Goal: Information Seeking & Learning: Learn about a topic

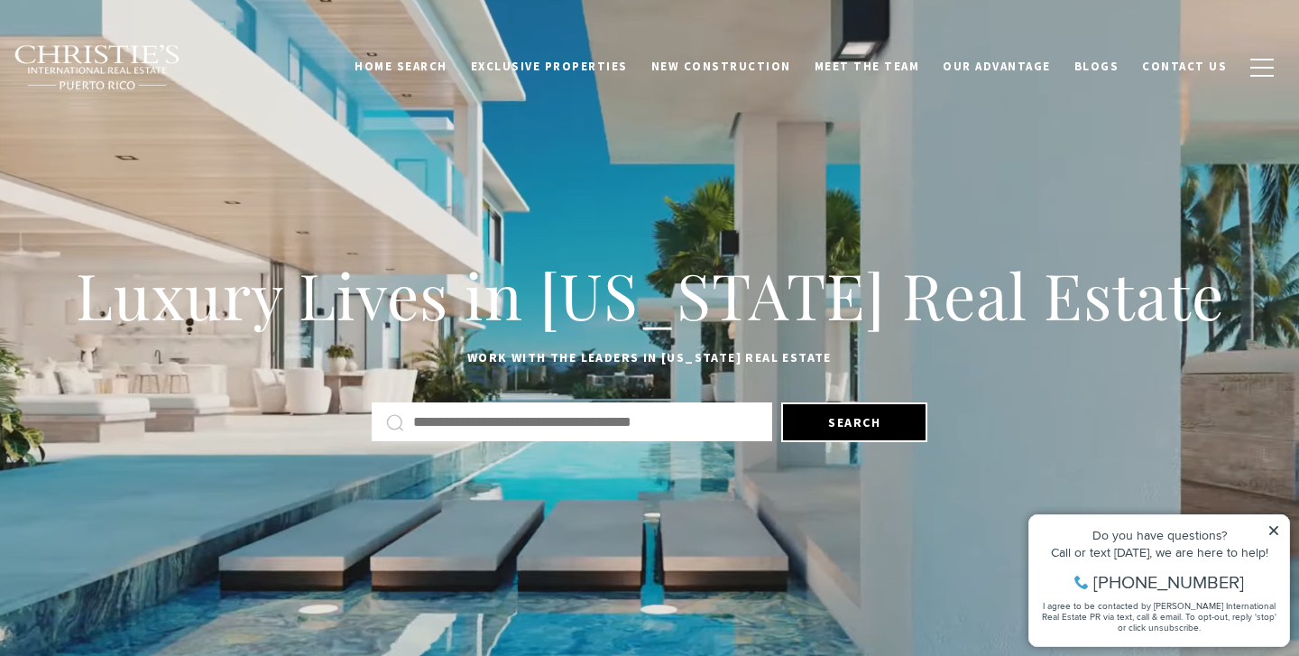
click at [1278, 528] on icon at bounding box center [1274, 530] width 9 height 9
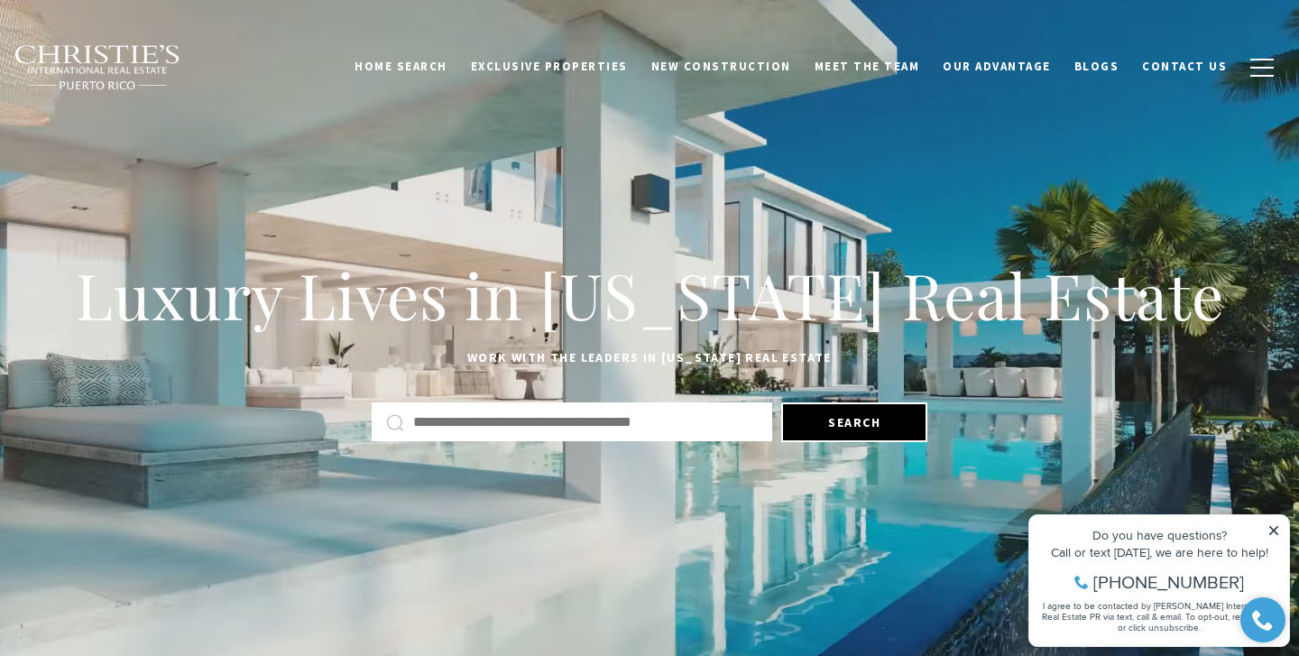
click at [1273, 531] on icon at bounding box center [1274, 530] width 9 height 9
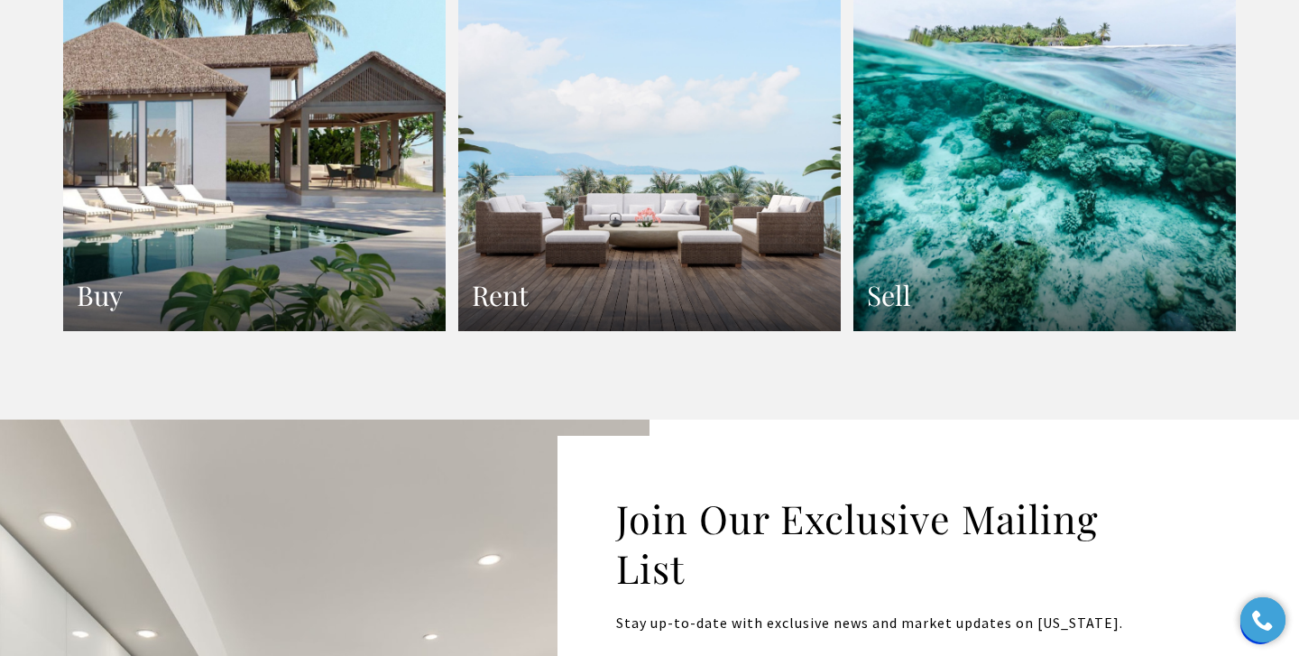
scroll to position [3466, 0]
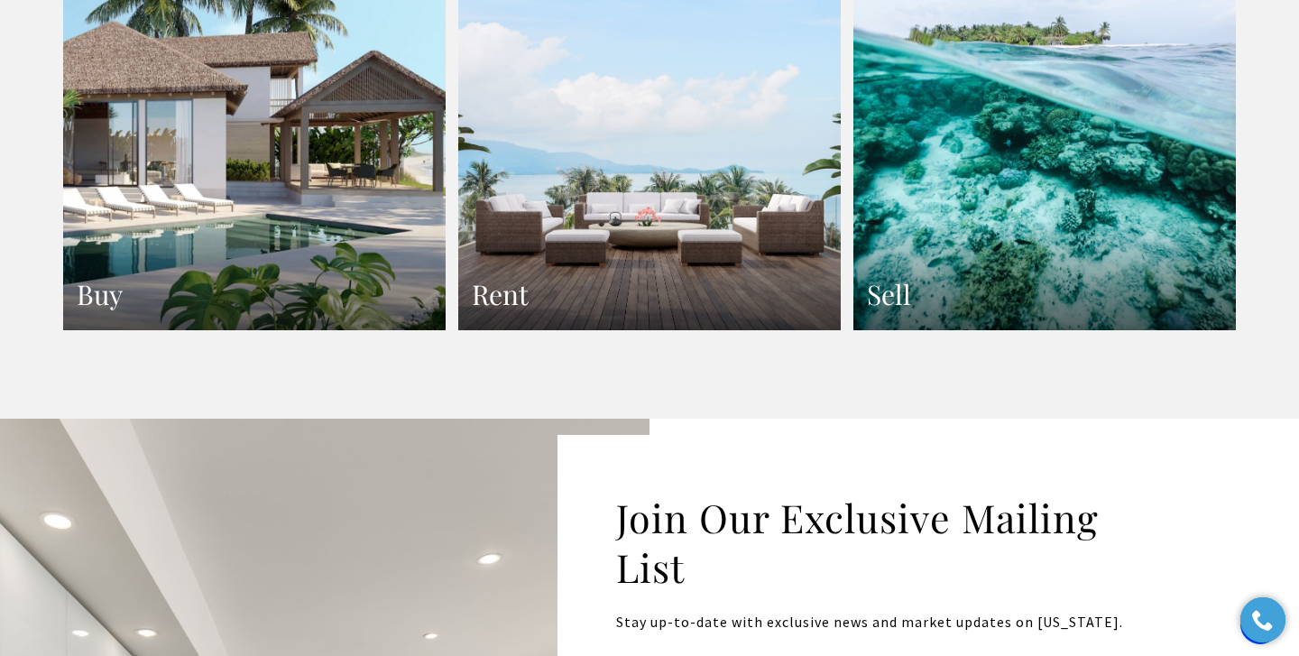
click at [1032, 273] on link "Sell" at bounding box center [1045, 97] width 383 height 468
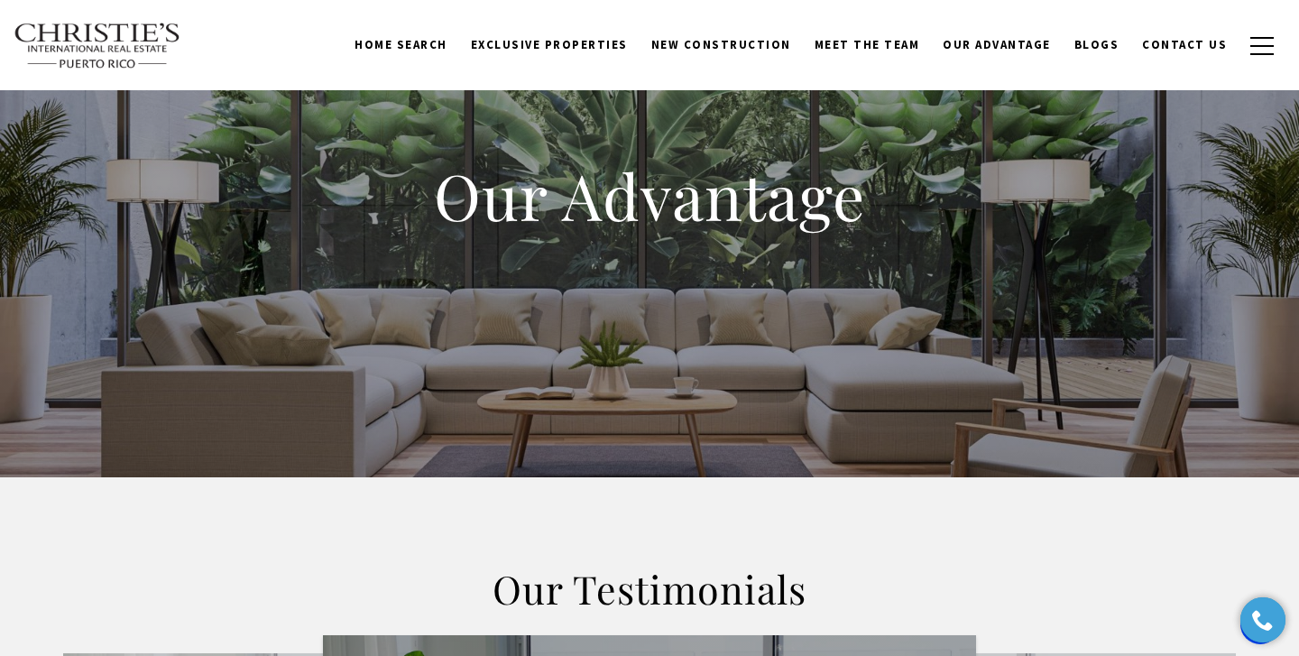
scroll to position [61, 0]
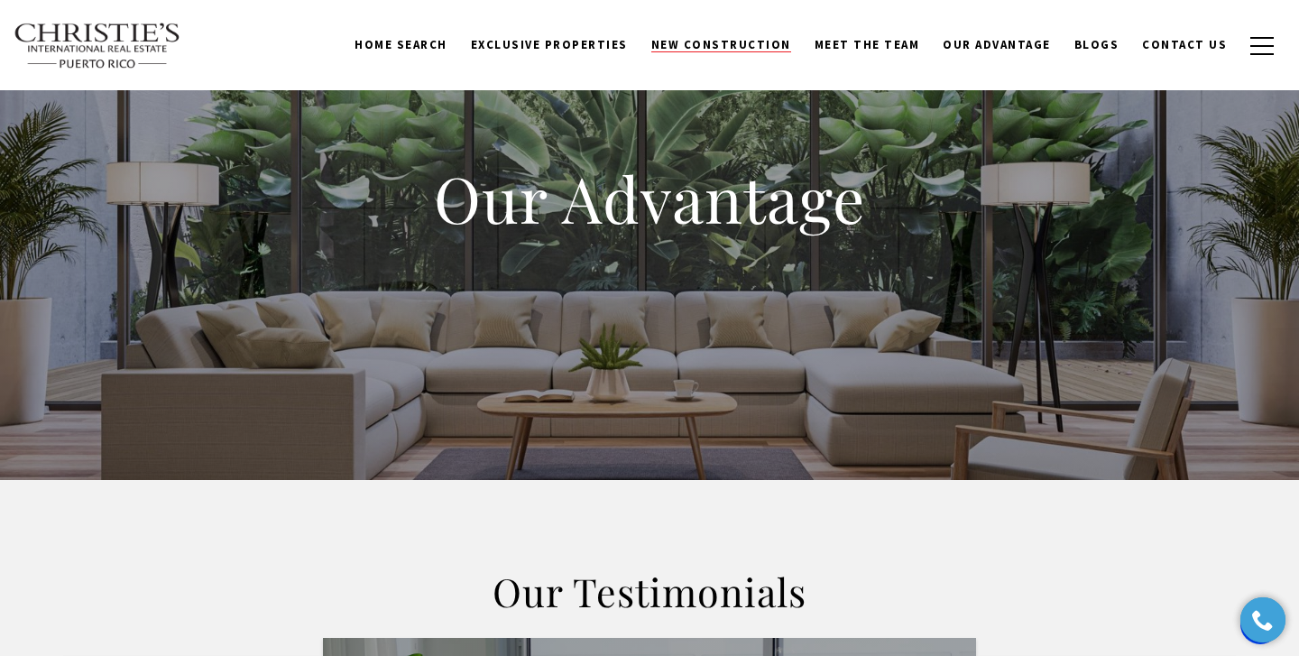
click at [711, 49] on span "New Construction" at bounding box center [722, 44] width 140 height 15
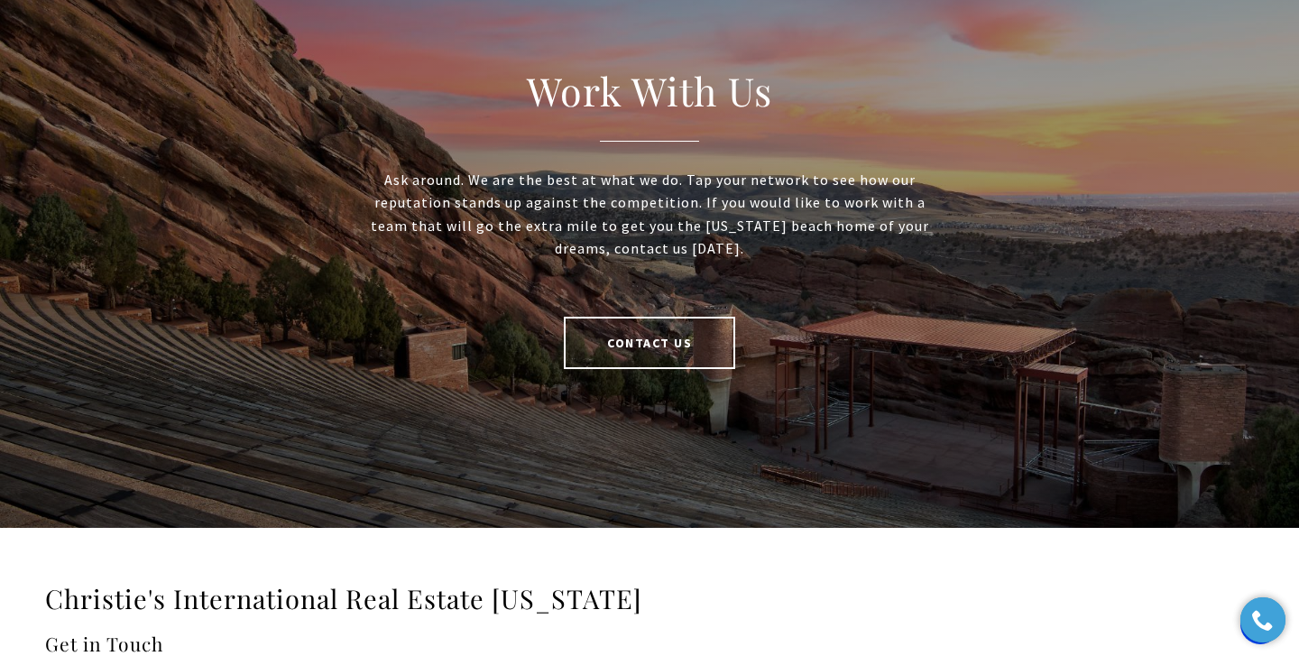
scroll to position [3778, 0]
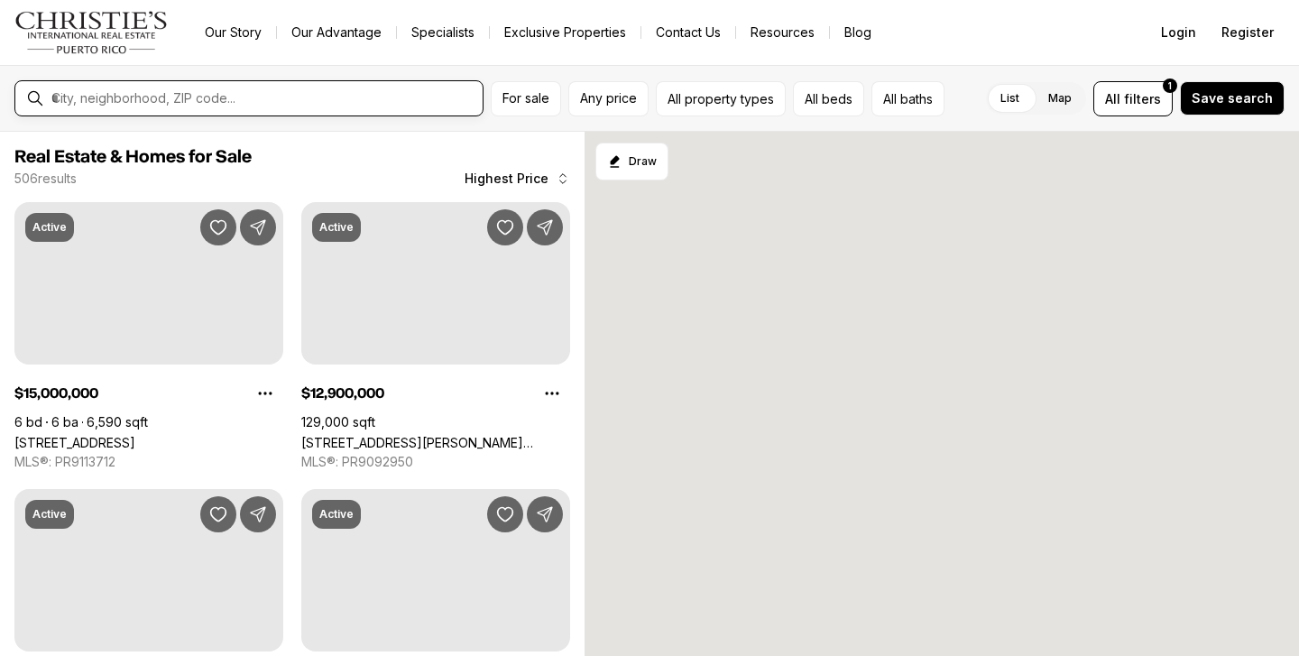
click at [181, 97] on input "text" at bounding box center [263, 98] width 424 height 16
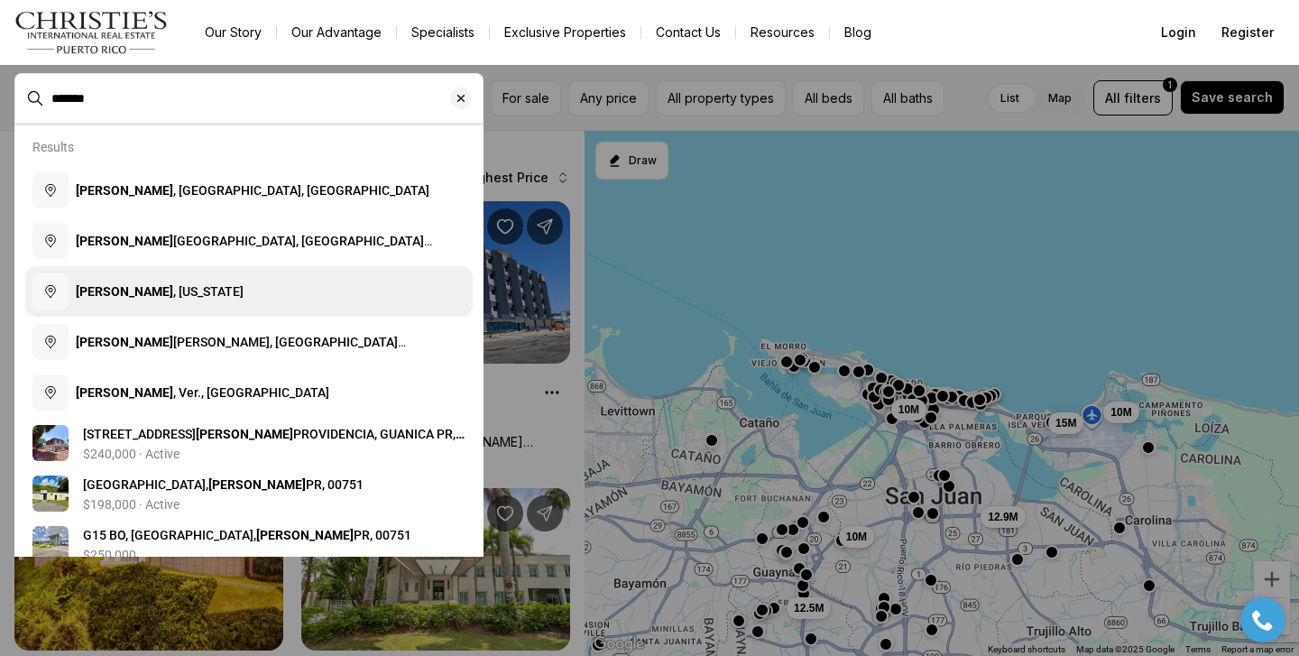
drag, startPoint x: 0, startPoint y: 0, endPoint x: 132, endPoint y: 298, distance: 325.6
click at [132, 298] on span "Salinas , Puerto Rico" at bounding box center [160, 291] width 168 height 14
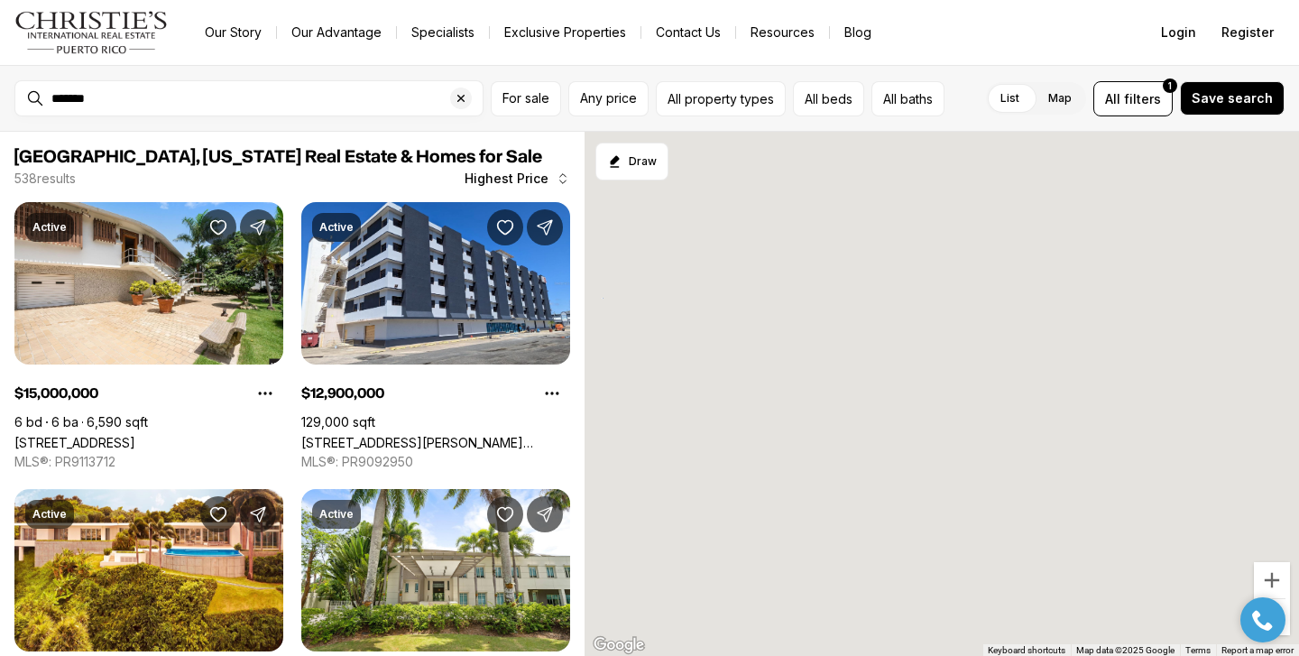
type input "**********"
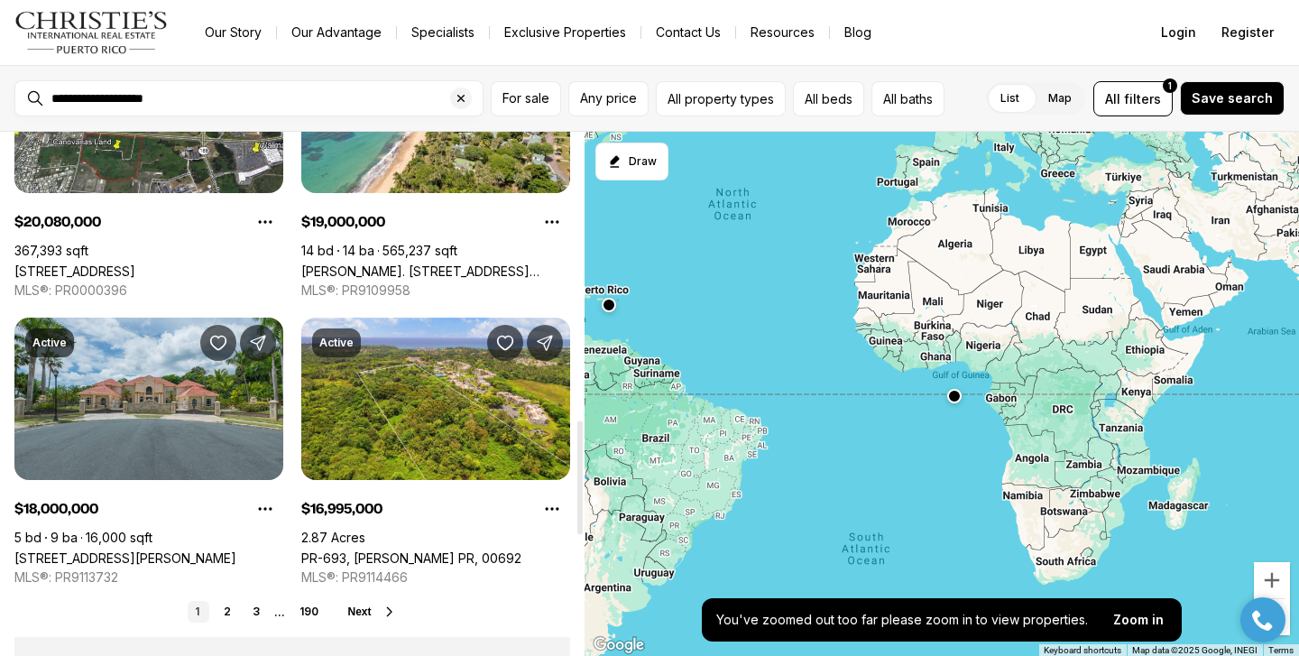
scroll to position [1333, 0]
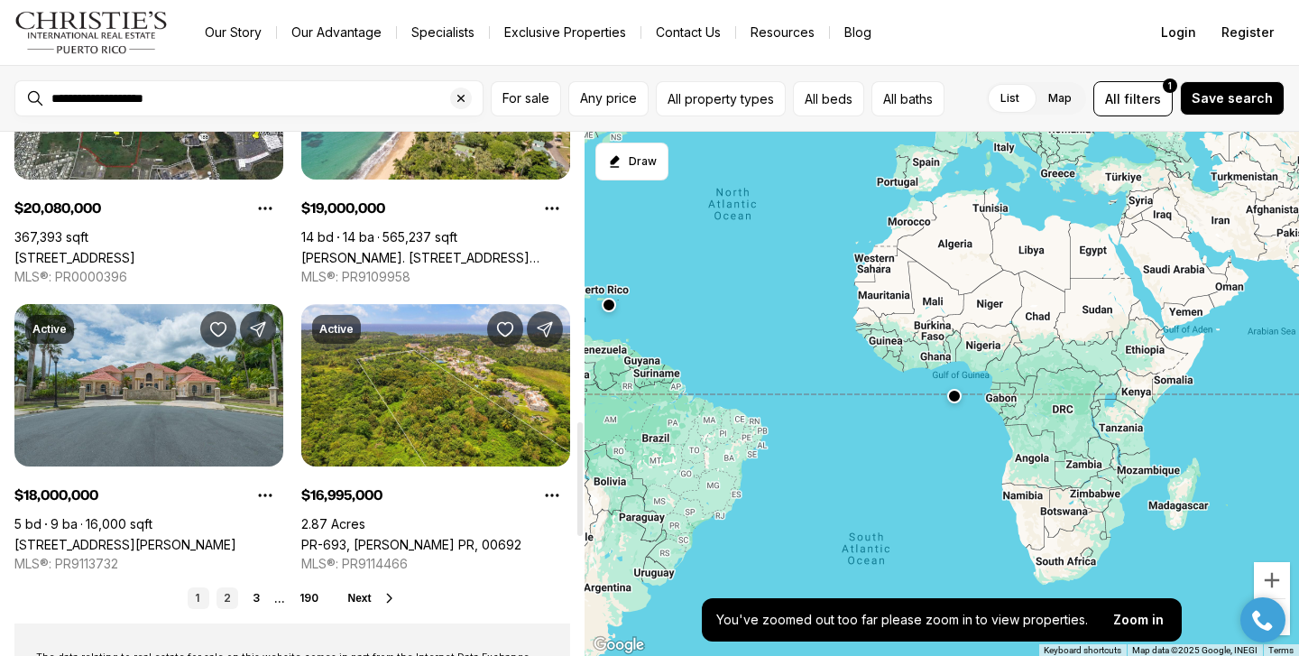
click at [226, 605] on link "2" at bounding box center [228, 598] width 22 height 22
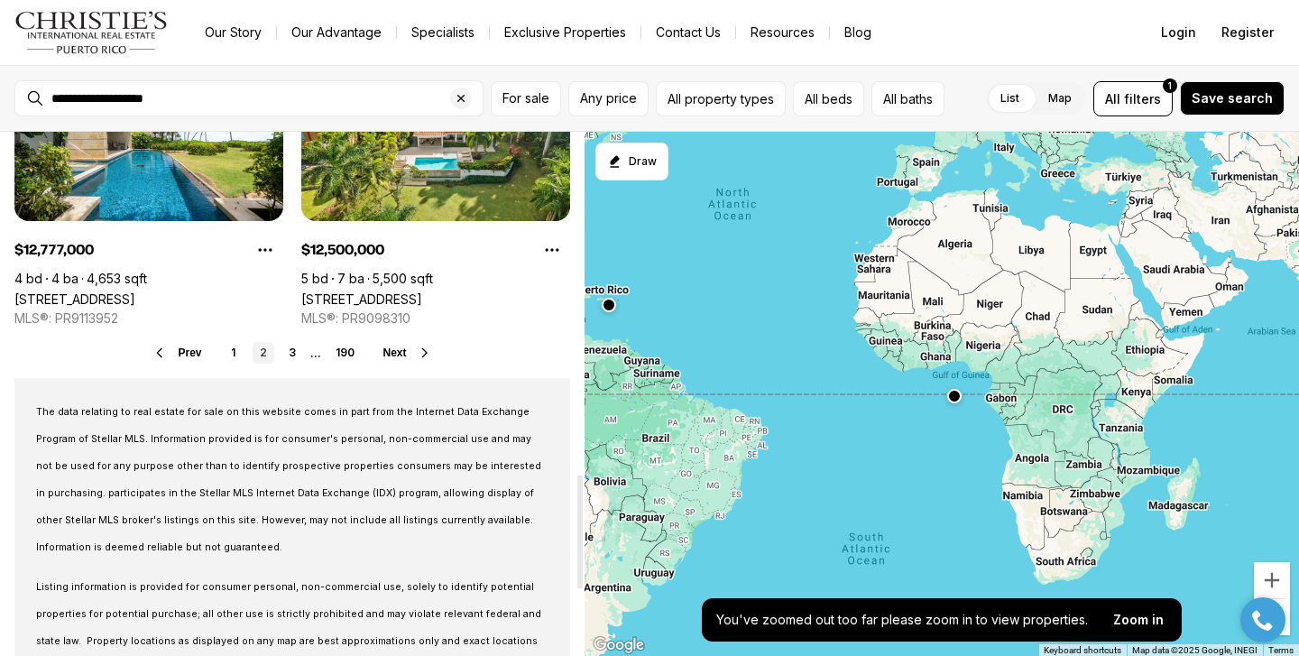
scroll to position [1579, 0]
click at [291, 355] on link "3" at bounding box center [293, 352] width 22 height 22
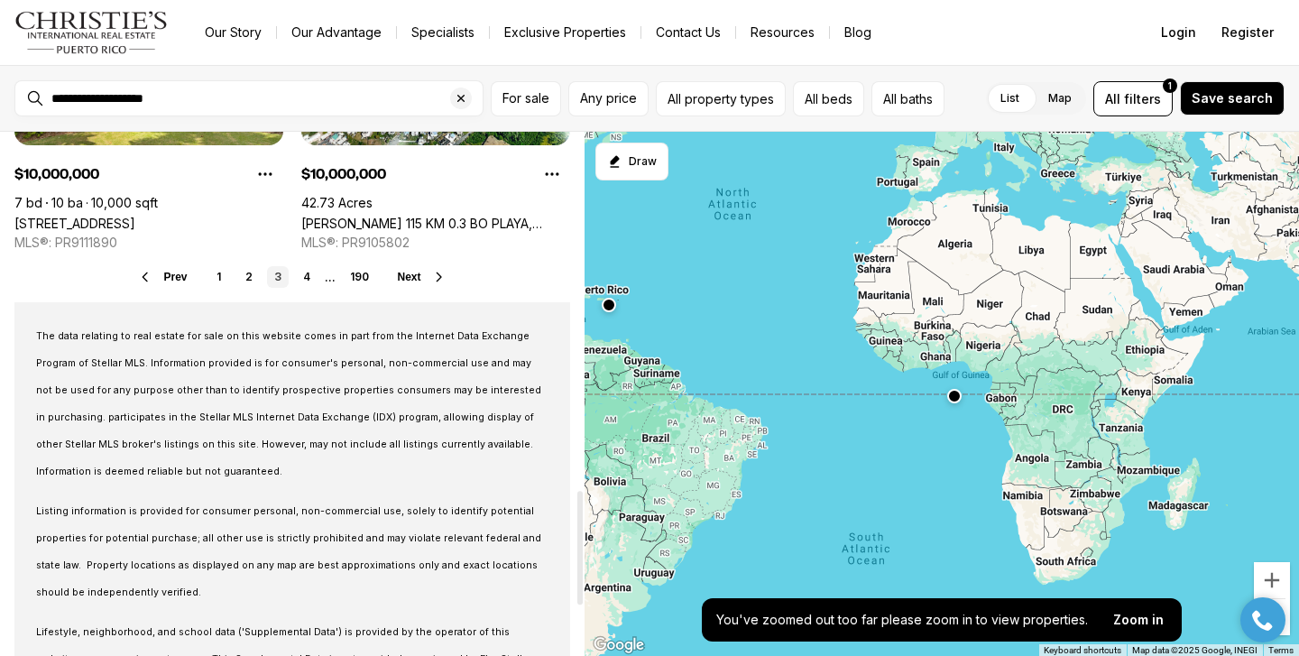
scroll to position [1659, 0]
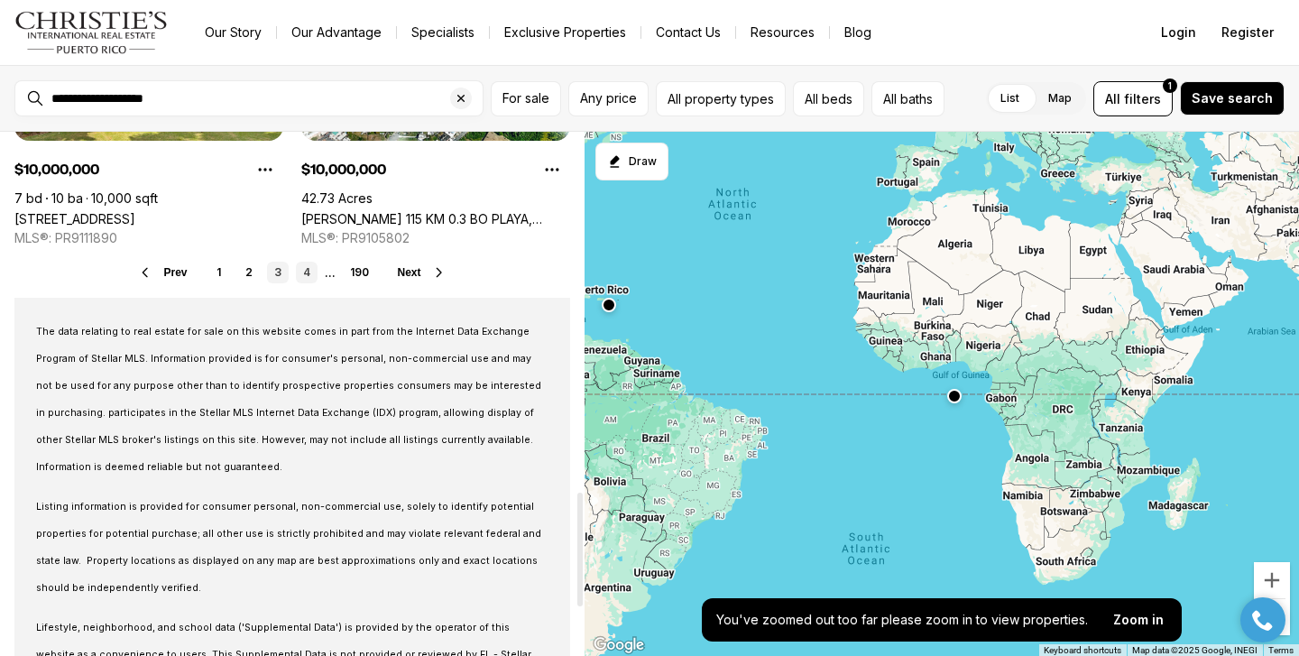
click at [308, 270] on link "4" at bounding box center [307, 273] width 22 height 22
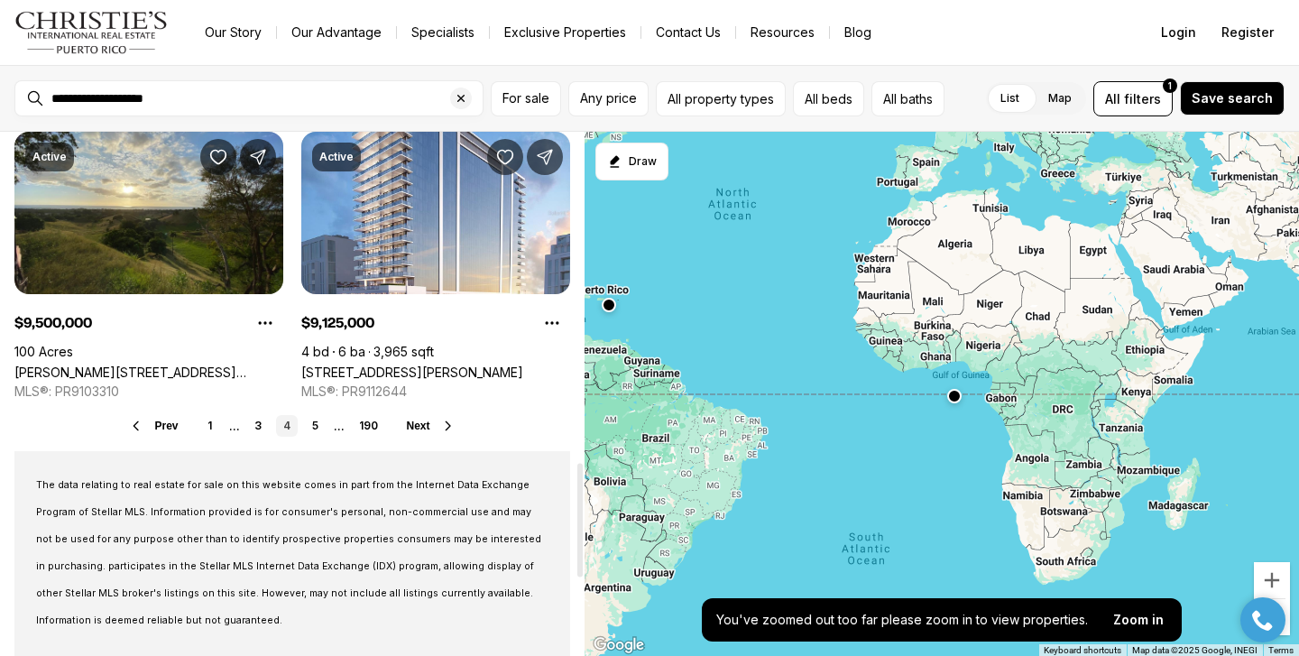
scroll to position [1530, 0]
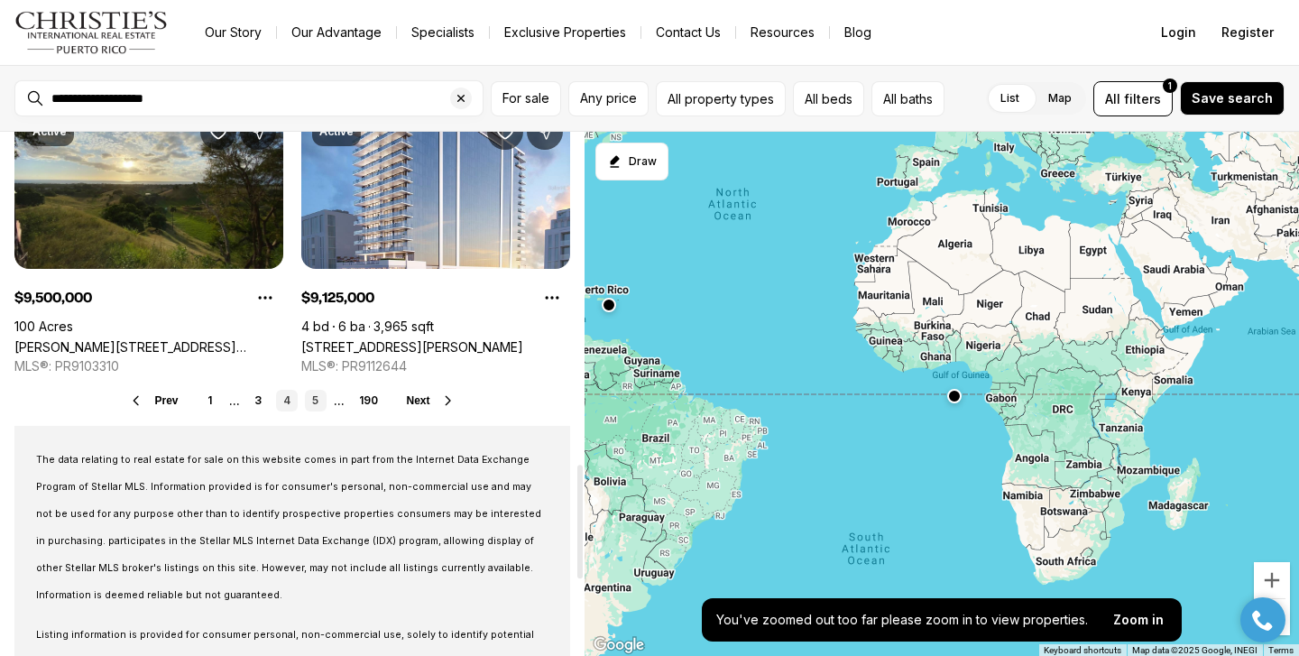
click at [317, 402] on link "5" at bounding box center [316, 401] width 22 height 22
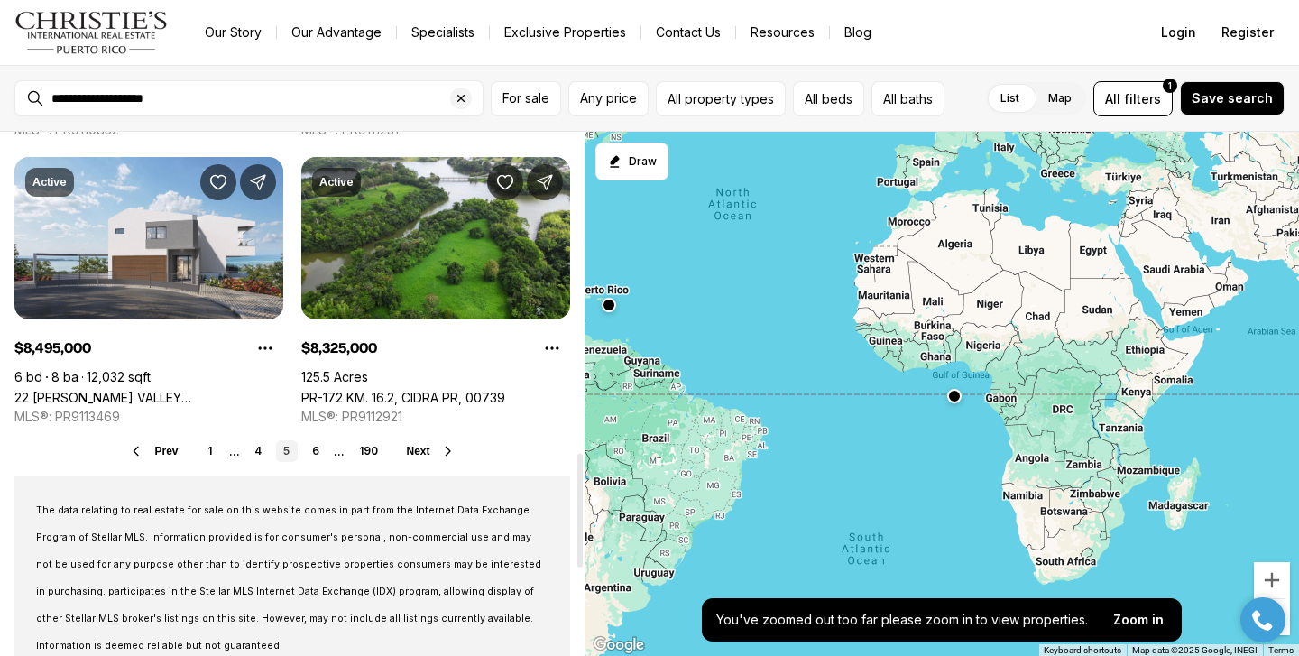
scroll to position [1483, 0]
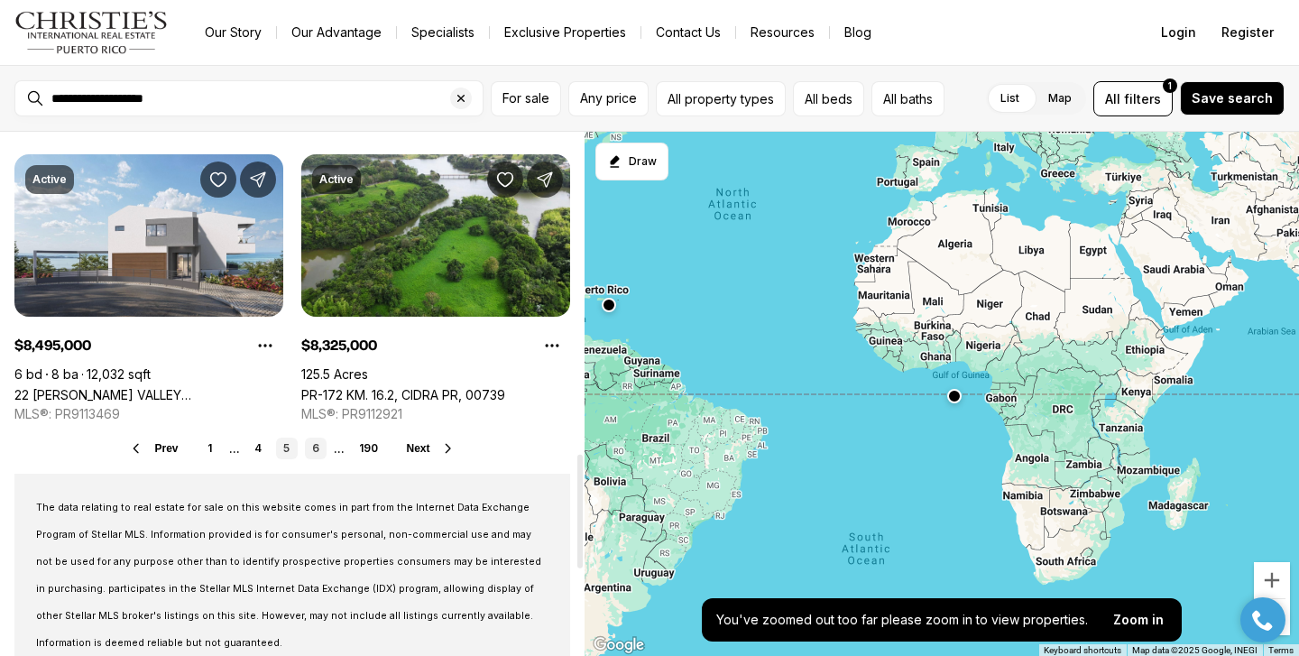
click at [313, 448] on link "6" at bounding box center [316, 449] width 22 height 22
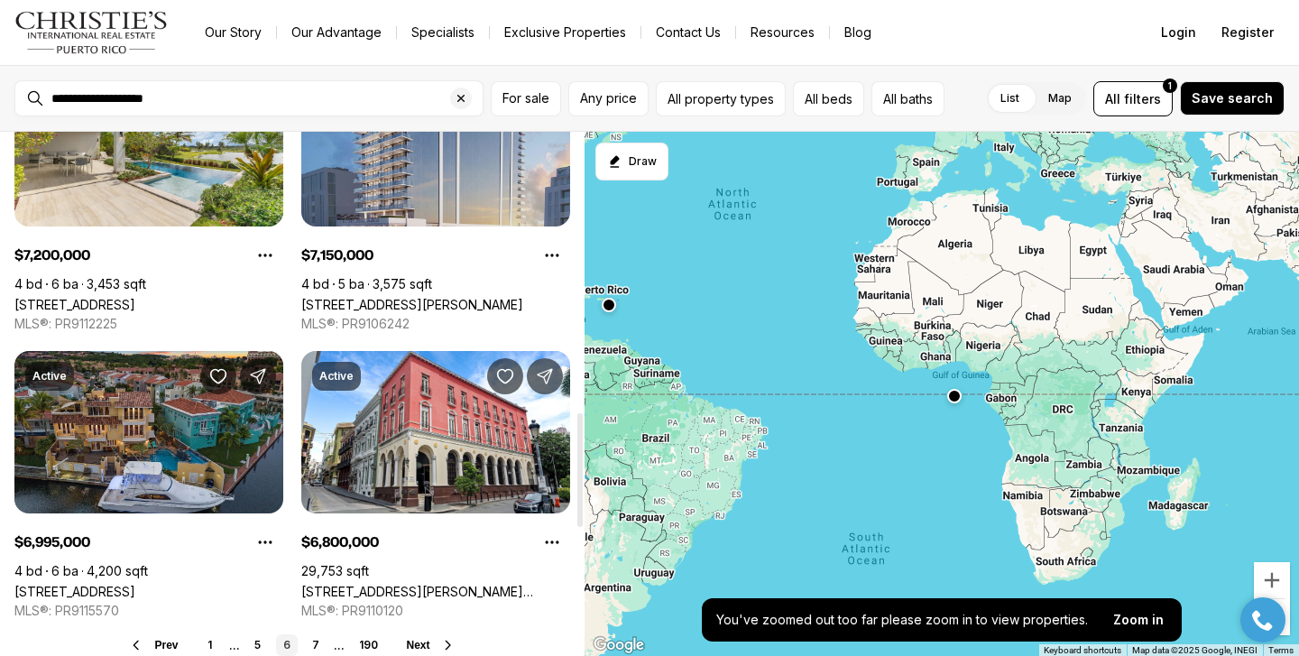
scroll to position [1316, 0]
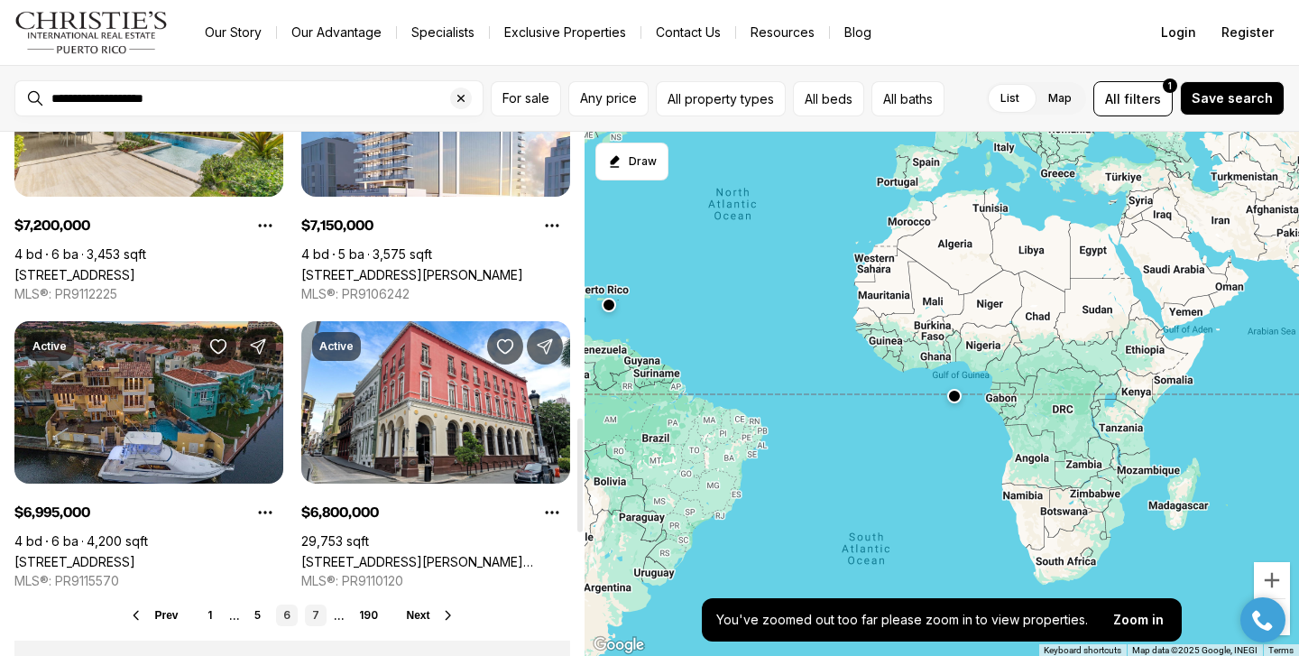
click at [315, 620] on link "7" at bounding box center [316, 616] width 22 height 22
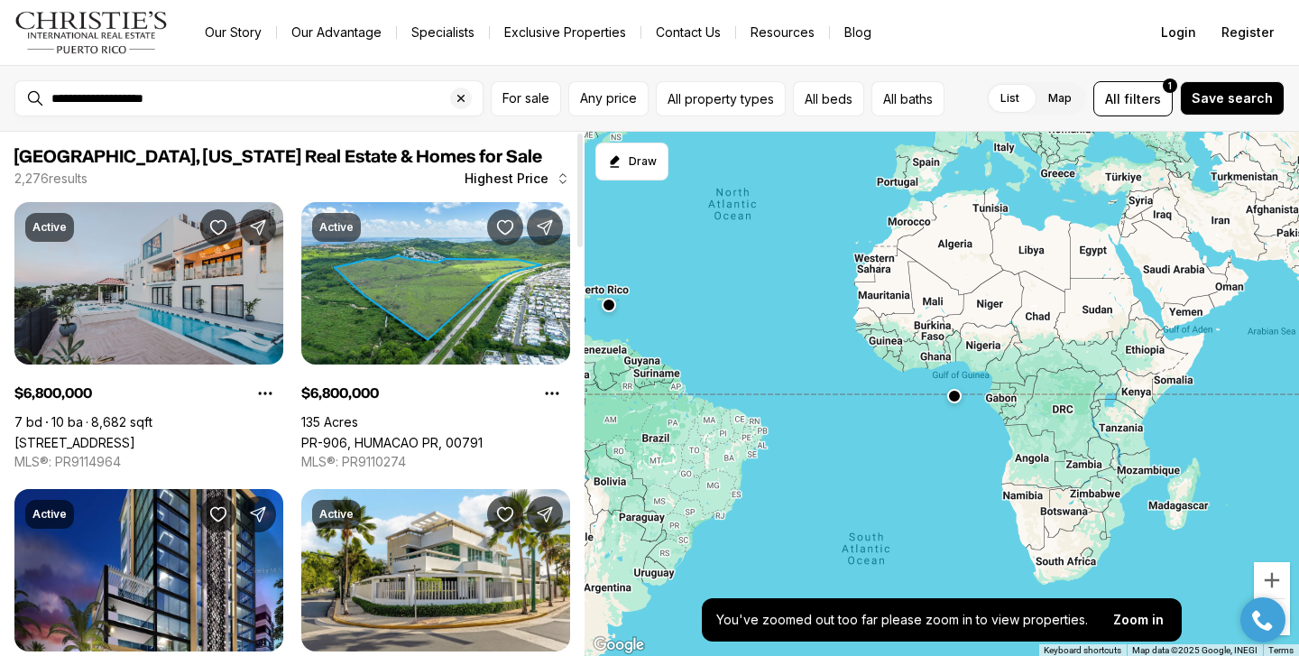
click at [578, 180] on div at bounding box center [580, 191] width 5 height 114
click at [578, 181] on div at bounding box center [580, 191] width 5 height 114
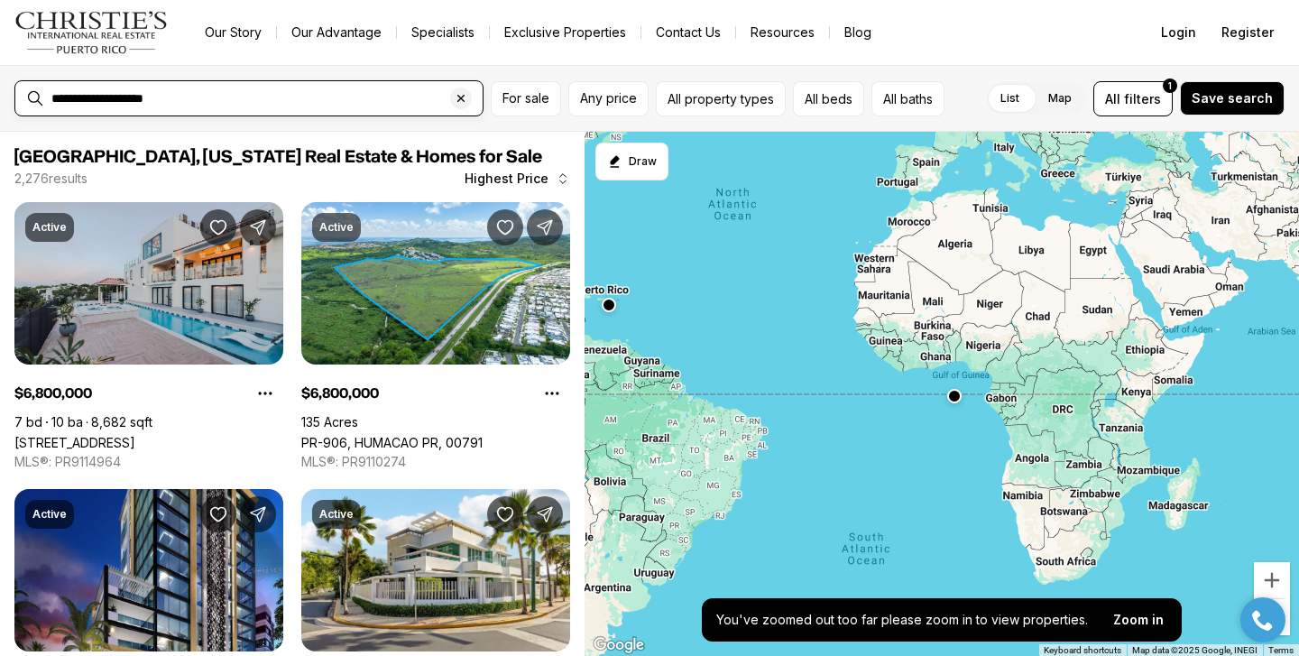
click at [254, 96] on input "**********" at bounding box center [263, 98] width 424 height 16
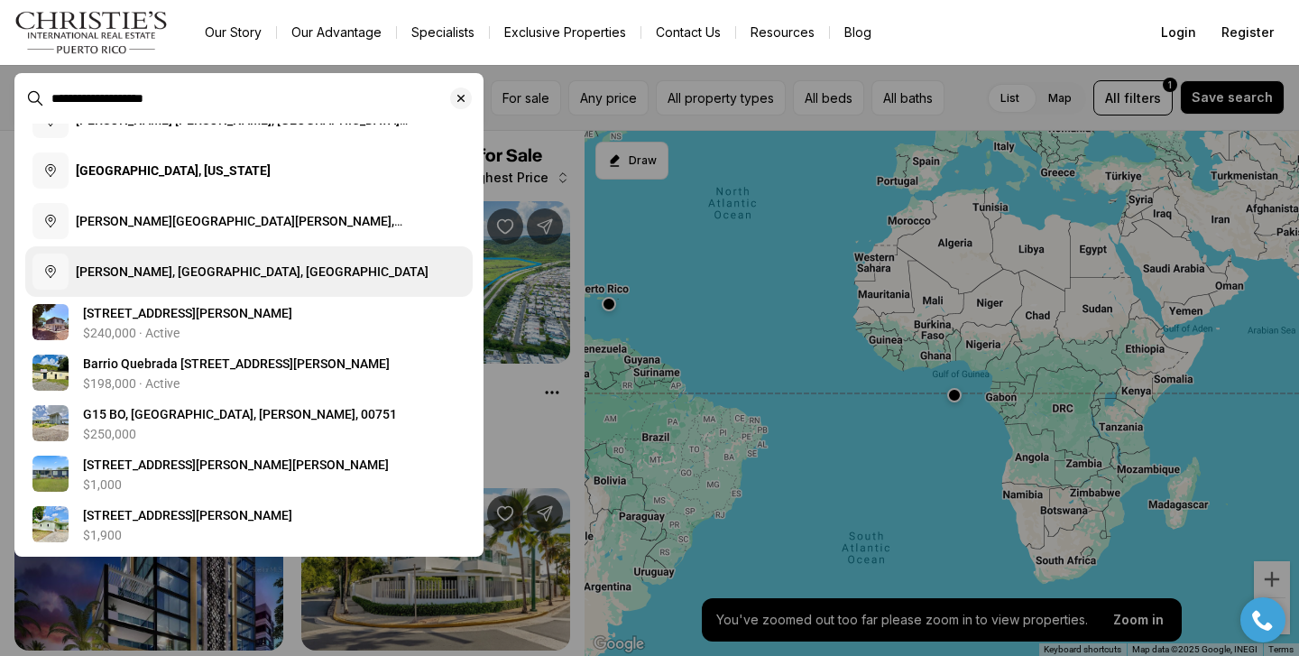
scroll to position [122, 0]
